Goal: Navigation & Orientation: Find specific page/section

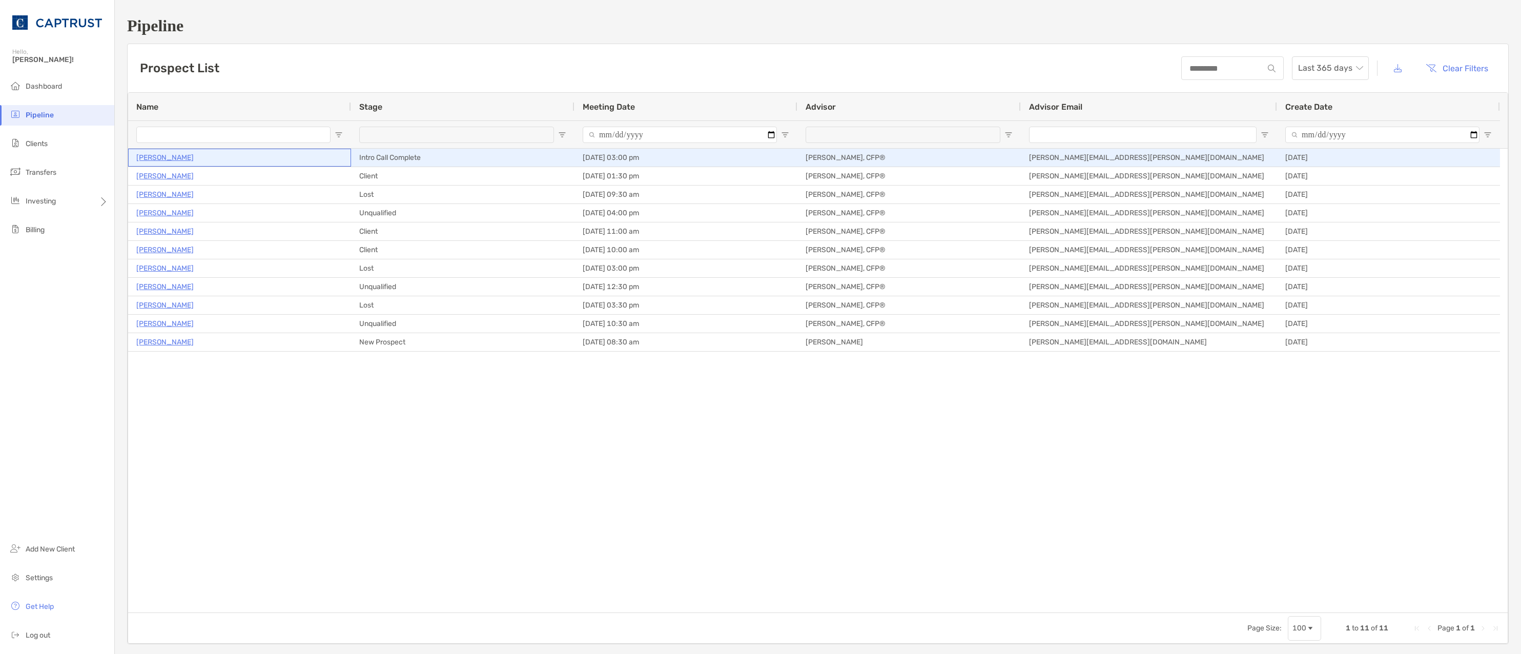
click at [175, 157] on p "[PERSON_NAME]" at bounding box center [164, 157] width 57 height 13
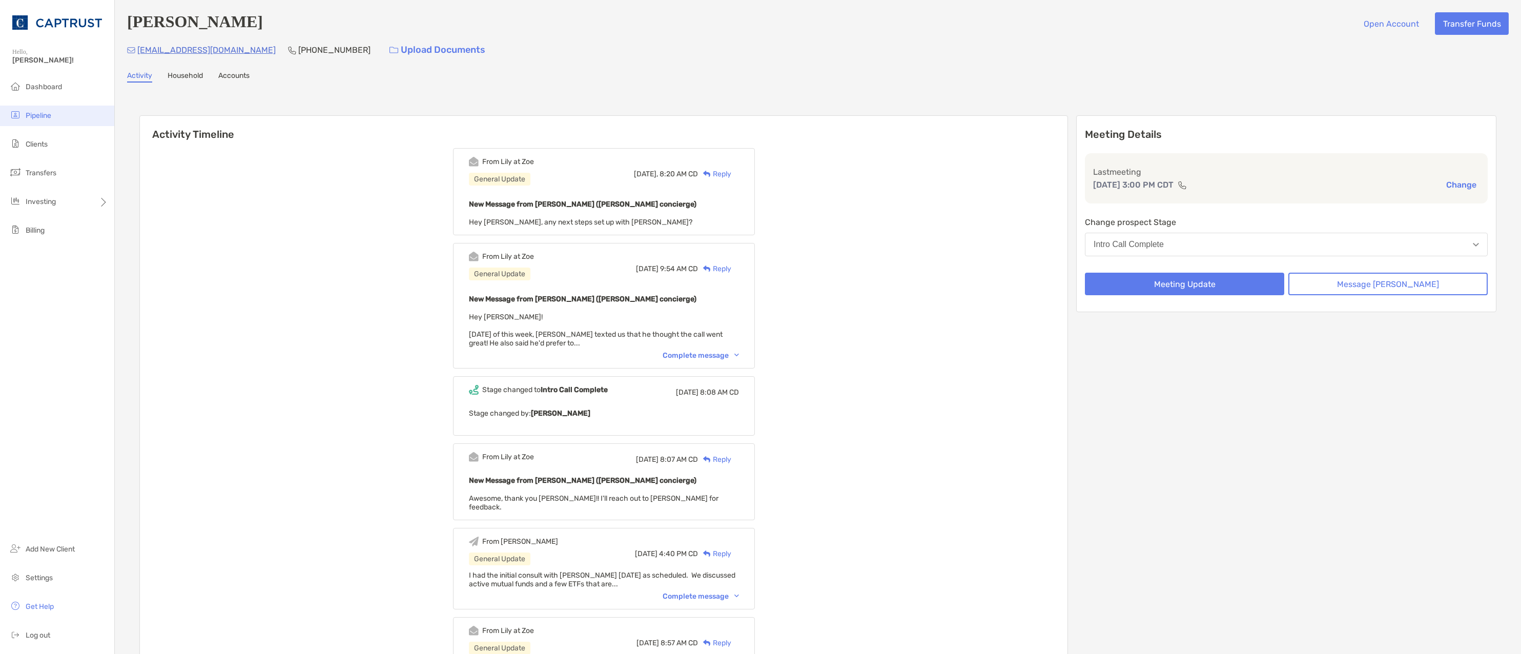
click at [30, 114] on span "Pipeline" at bounding box center [39, 115] width 26 height 9
